Goal: Navigation & Orientation: Find specific page/section

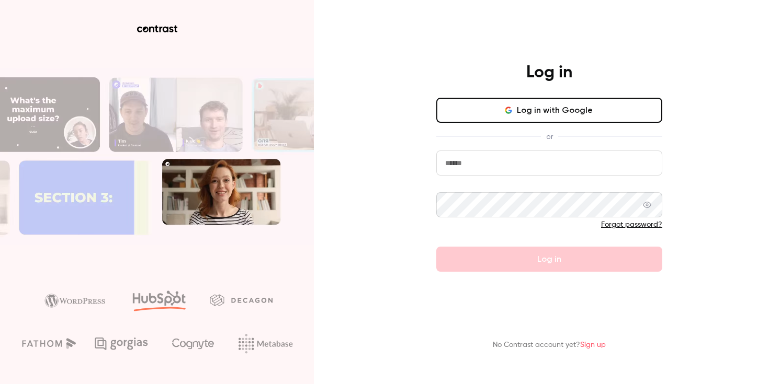
click at [572, 119] on button "Log in with Google" at bounding box center [549, 110] width 226 height 25
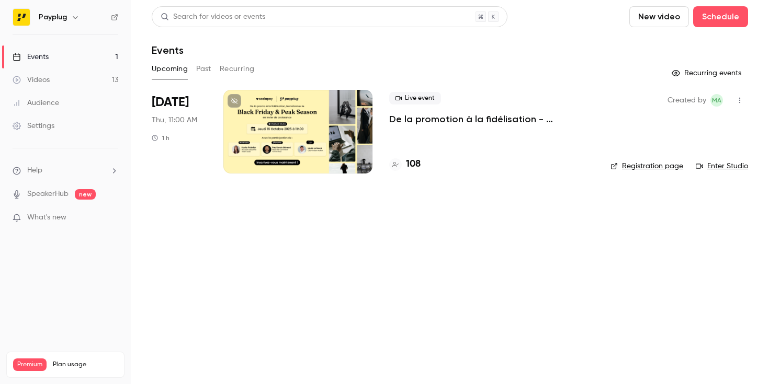
click at [71, 19] on icon "button" at bounding box center [75, 17] width 8 height 8
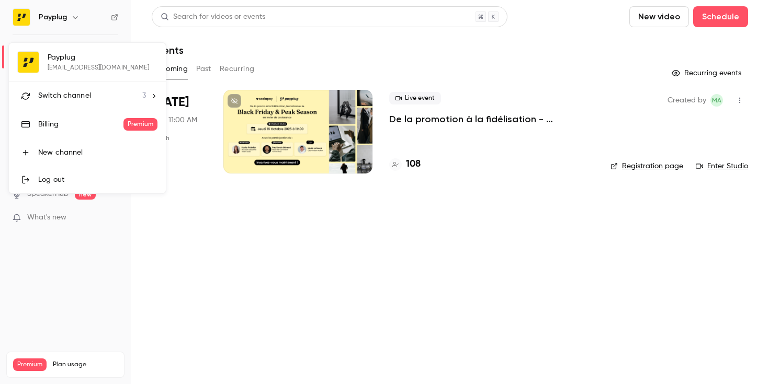
click at [56, 100] on span "Switch channel" at bounding box center [64, 95] width 53 height 11
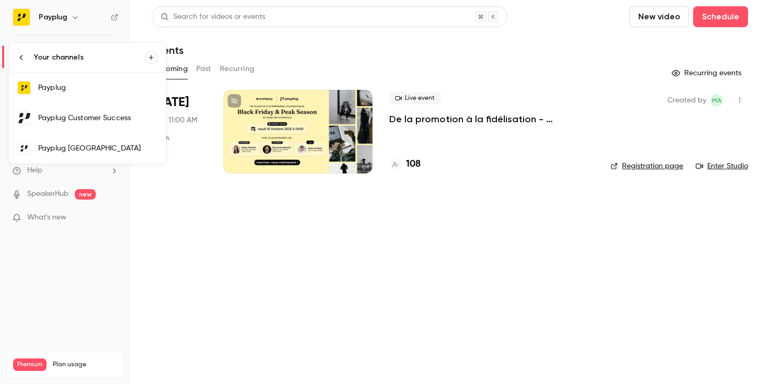
click at [62, 119] on div "Payplug Customer Success" at bounding box center [97, 118] width 119 height 10
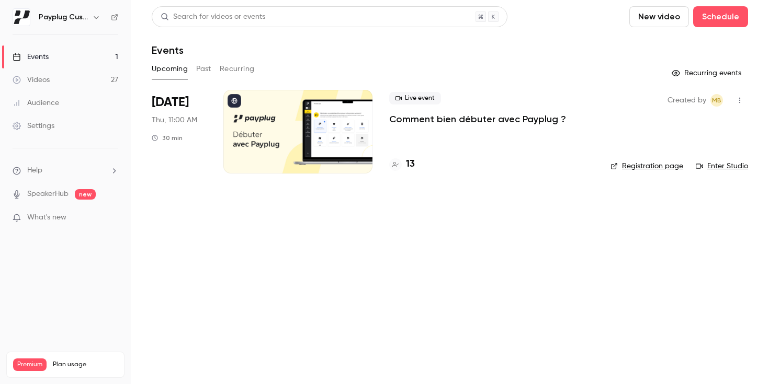
click at [646, 168] on link "Registration page" at bounding box center [646, 166] width 73 height 10
click at [412, 158] on h4 "13" at bounding box center [410, 164] width 9 height 14
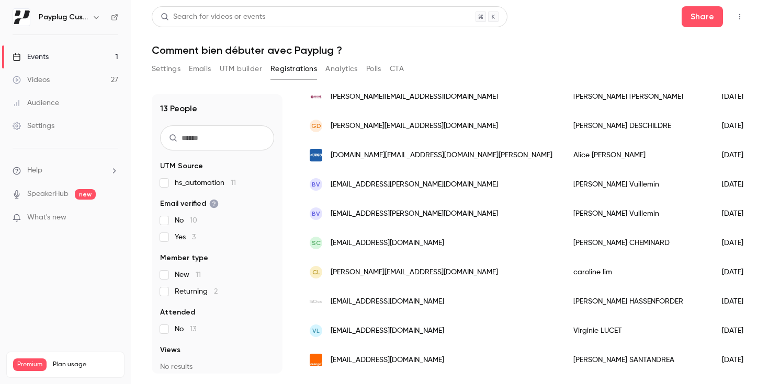
scroll to position [201, 0]
